Goal: Task Accomplishment & Management: Use online tool/utility

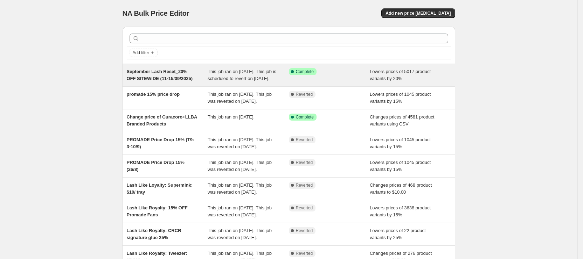
click at [240, 76] on span "This job ran on [DATE]. This job is scheduled to revert on [DATE]." at bounding box center [242, 75] width 69 height 12
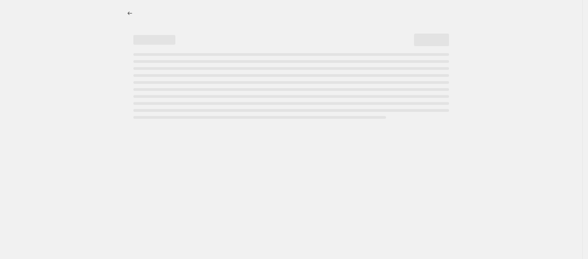
select select "percentage"
select select "product_status"
select select "vendor"
select select "not_equal"
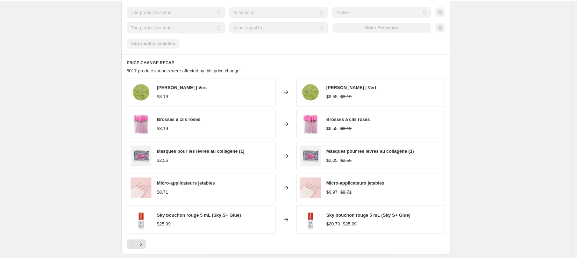
scroll to position [488, 0]
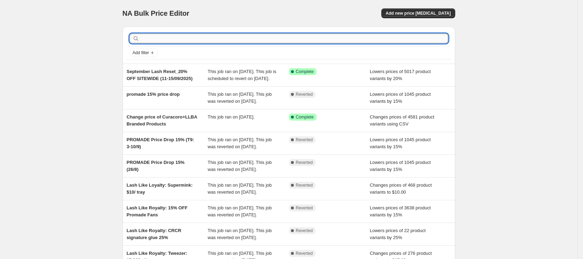
click at [288, 37] on input "text" at bounding box center [294, 39] width 307 height 10
type input "site"
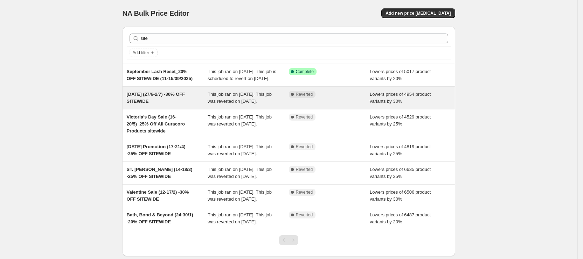
click at [183, 109] on div "CANADA DAY (27/6-2/7) -30% OFF SITEWIDE This job ran on June 27, 2025. This job…" at bounding box center [288, 98] width 332 height 22
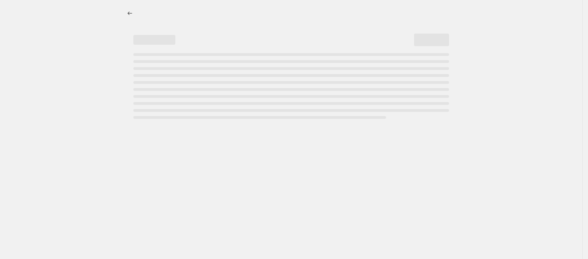
select select "percentage"
select select "product_status"
select select "collection"
select select "not_equal"
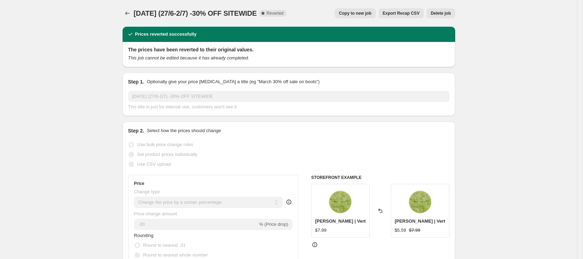
click at [128, 7] on div "CANADA DAY (27/6-2/7) -30% OFF SITEWIDE. This page is ready CANADA DAY (27/6-2/…" at bounding box center [288, 13] width 332 height 27
click at [131, 10] on icon "Price change jobs" at bounding box center [127, 13] width 7 height 7
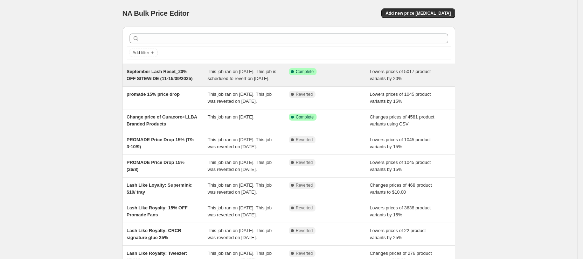
click at [141, 79] on span "September Lash Reset_20% OFF SITEWIDE (11-15/09/2025)" at bounding box center [160, 75] width 66 height 12
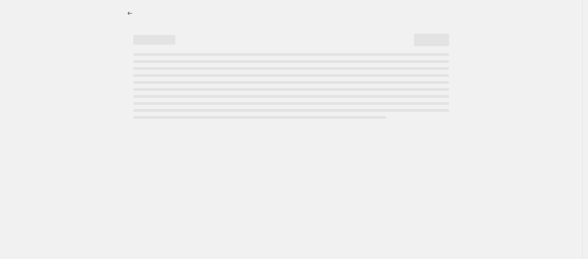
select select "percentage"
select select "product_status"
select select "vendor"
select select "not_equal"
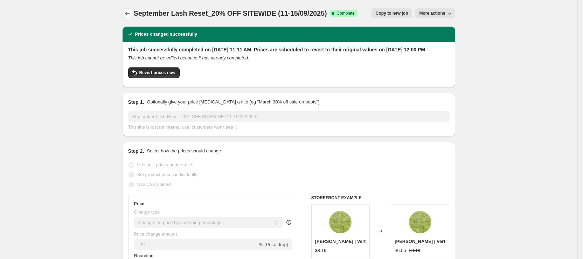
click at [127, 14] on icon "Price change jobs" at bounding box center [127, 13] width 7 height 7
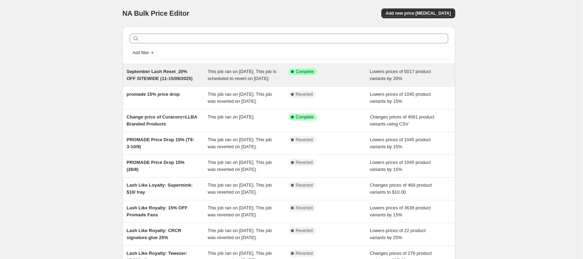
click at [191, 71] on span "September Lash Reset_20% OFF SITEWIDE (11-15/09/2025)" at bounding box center [160, 75] width 66 height 12
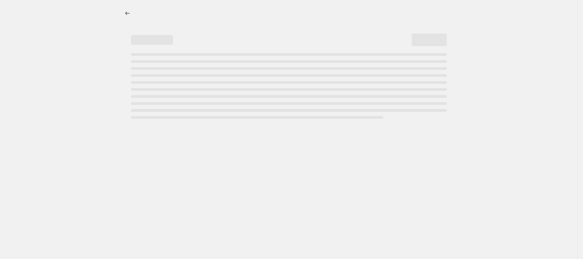
select select "percentage"
select select "product_status"
select select "vendor"
select select "not_equal"
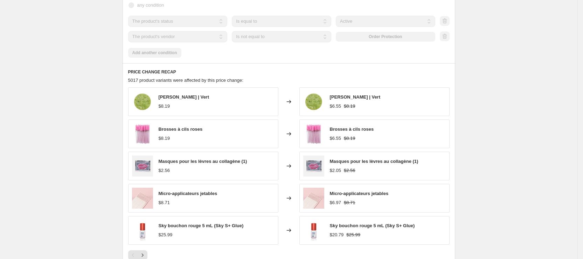
scroll to position [472, 0]
